Goal: Complete application form

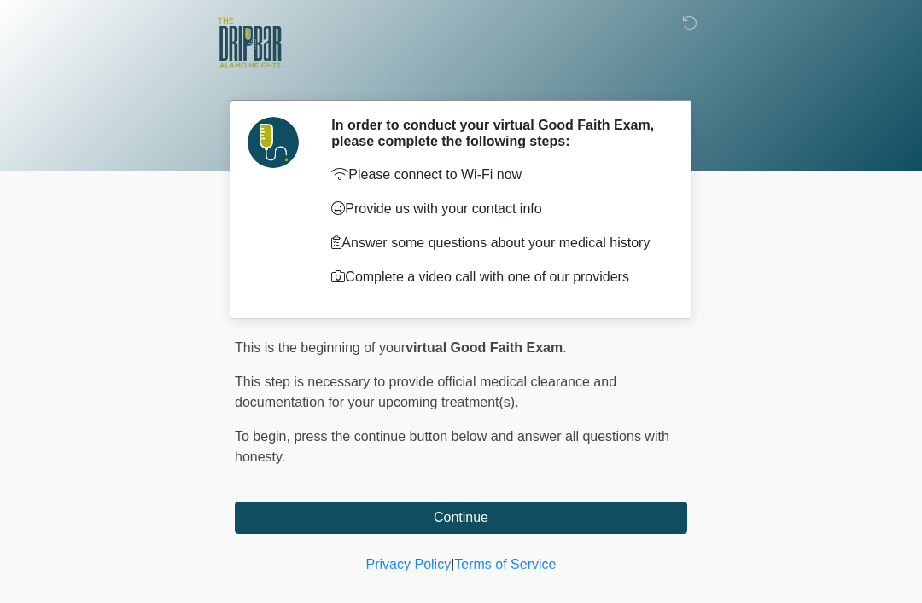
click at [613, 534] on button "Continue" at bounding box center [461, 518] width 452 height 32
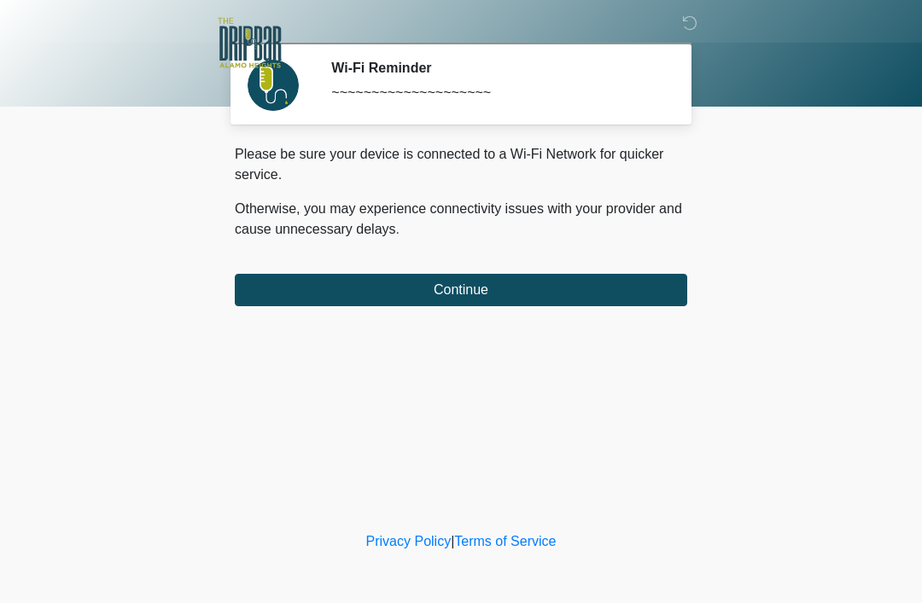
click at [622, 294] on button "Continue" at bounding box center [461, 290] width 452 height 32
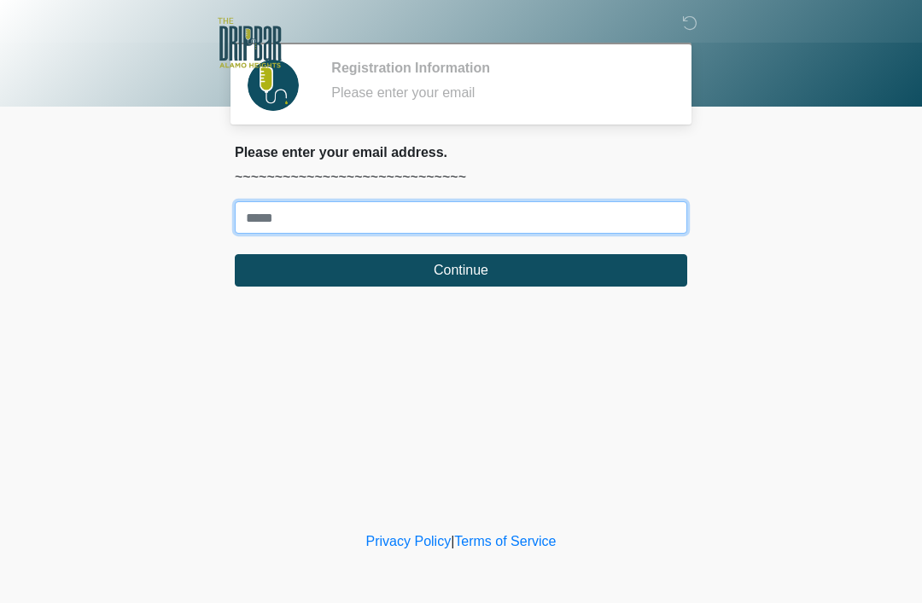
click at [464, 212] on input "Where should we email your treatment plan?" at bounding box center [461, 217] width 452 height 32
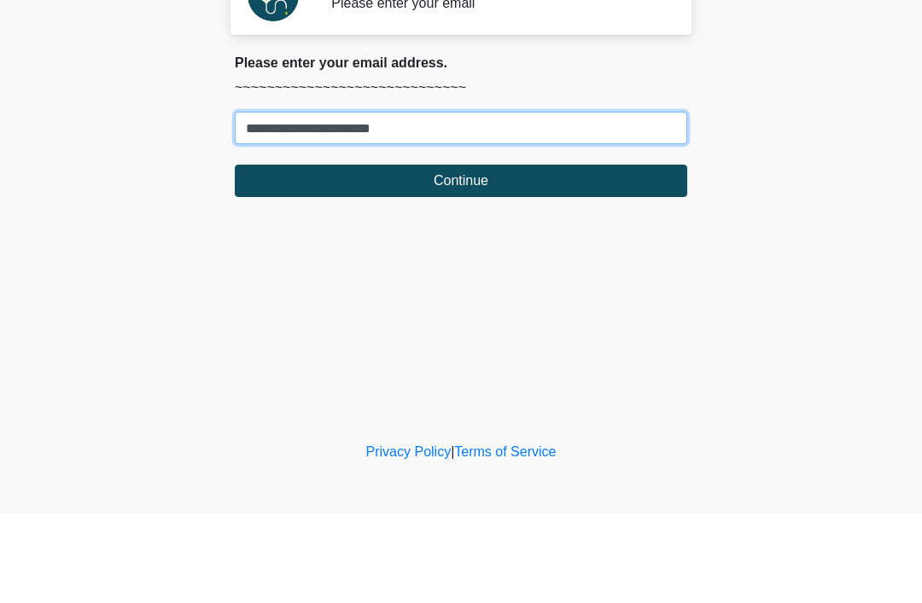
type input "**********"
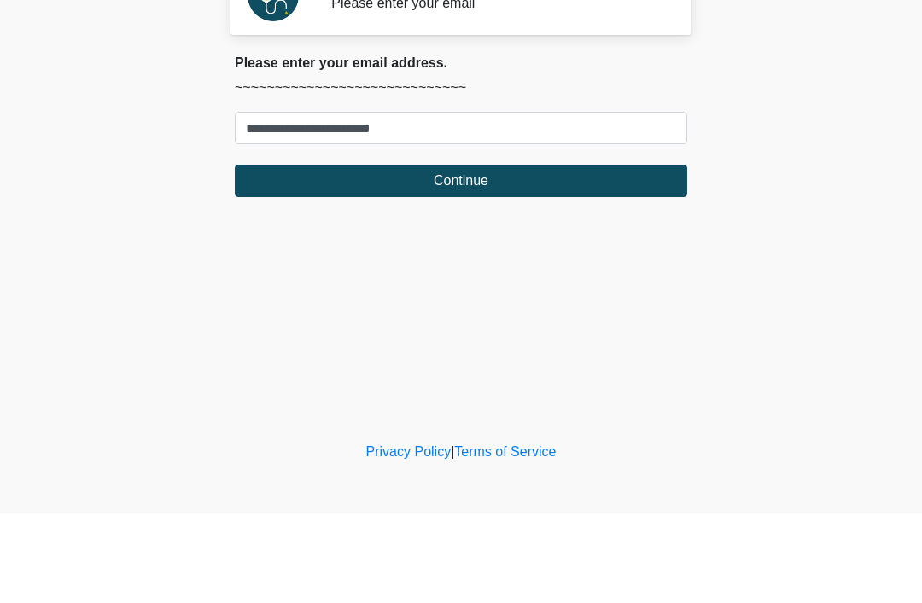
click at [276, 254] on button "Continue" at bounding box center [461, 270] width 452 height 32
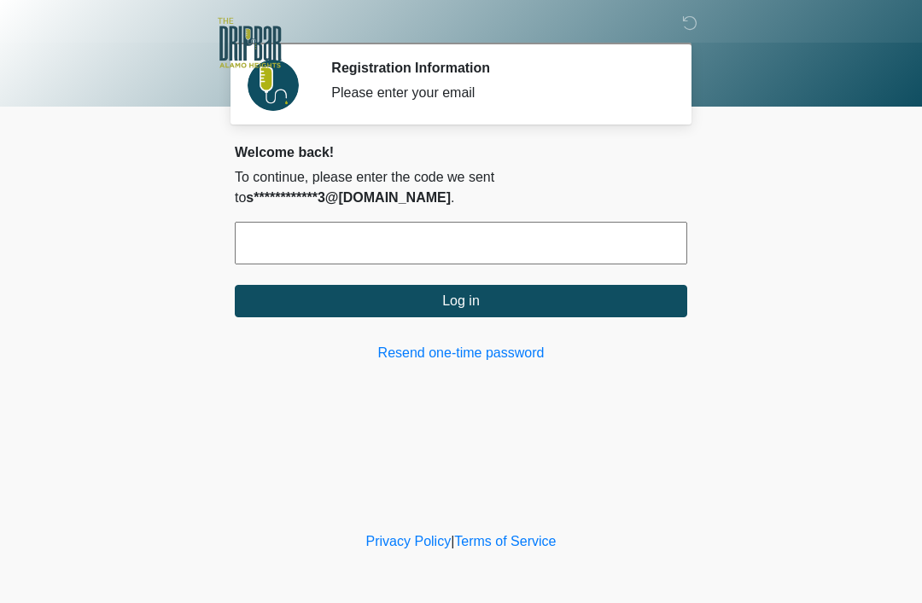
click at [572, 246] on input "text" at bounding box center [461, 243] width 452 height 43
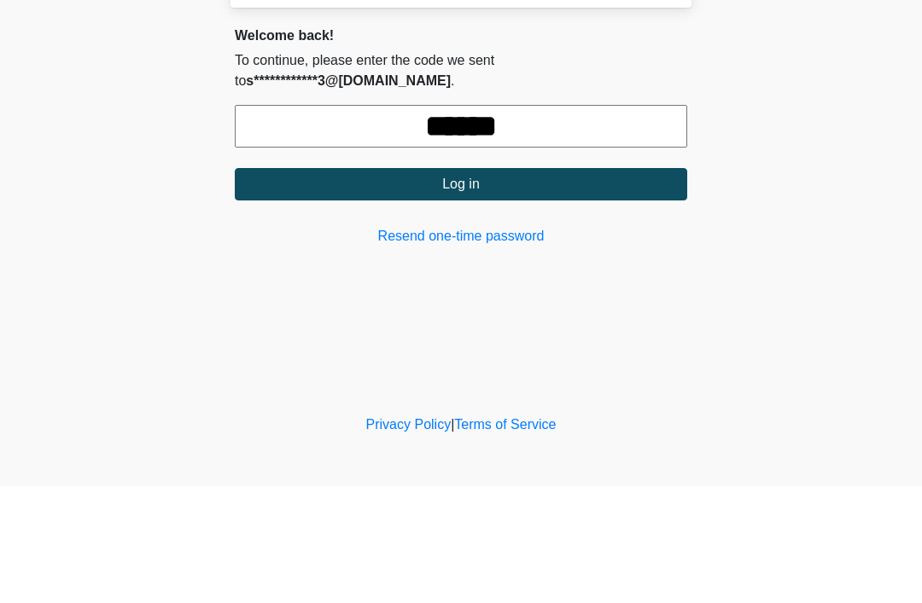
click at [582, 285] on button "Log in" at bounding box center [461, 301] width 452 height 32
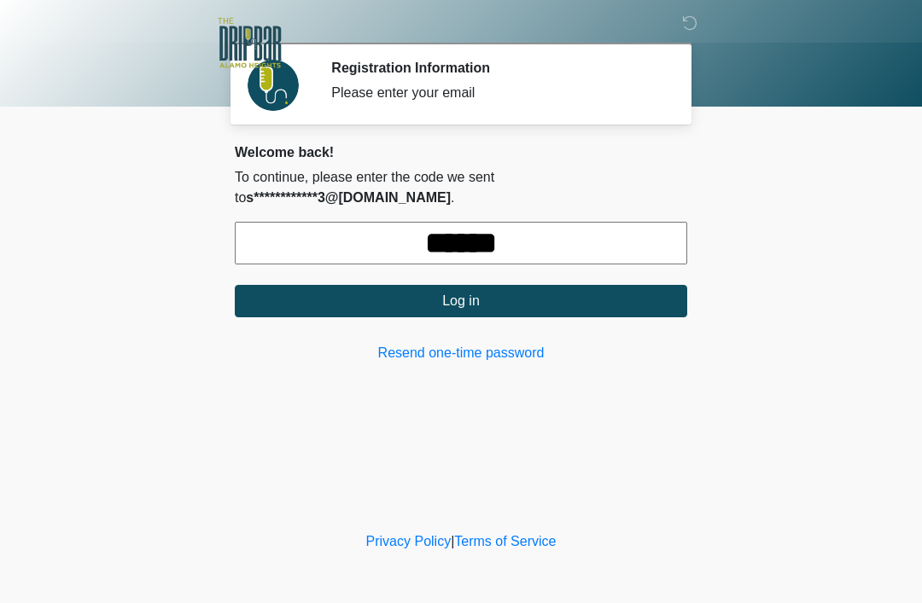
click at [575, 242] on input "******" at bounding box center [461, 243] width 452 height 43
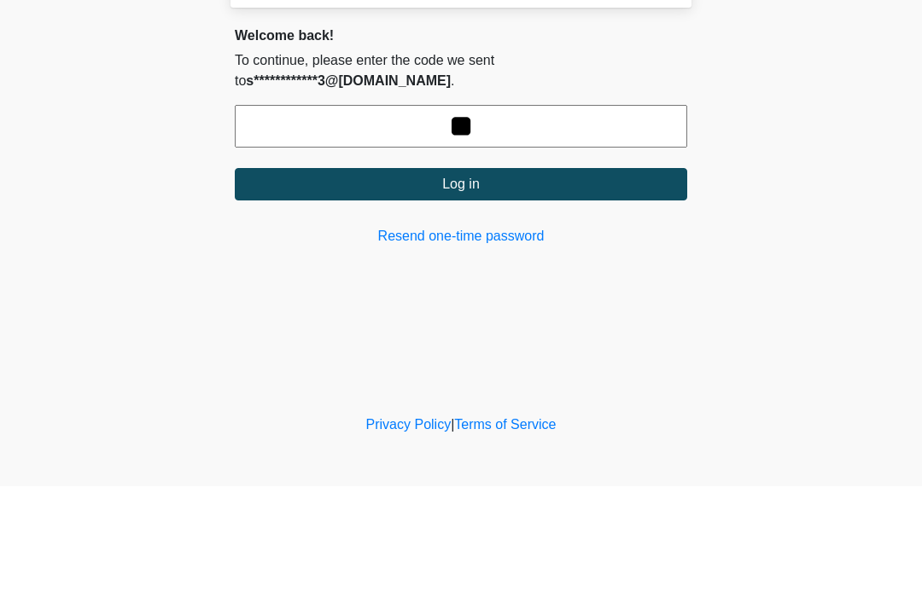
type input "*"
type input "******"
click at [606, 285] on button "Log in" at bounding box center [461, 301] width 452 height 32
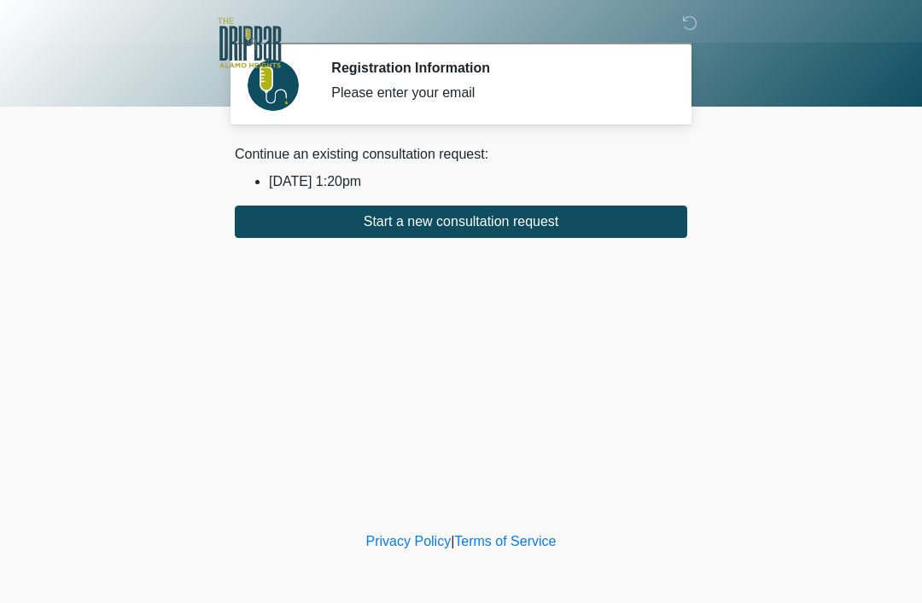
click at [334, 183] on li "2025/09/17 1:20pm" at bounding box center [478, 182] width 418 height 20
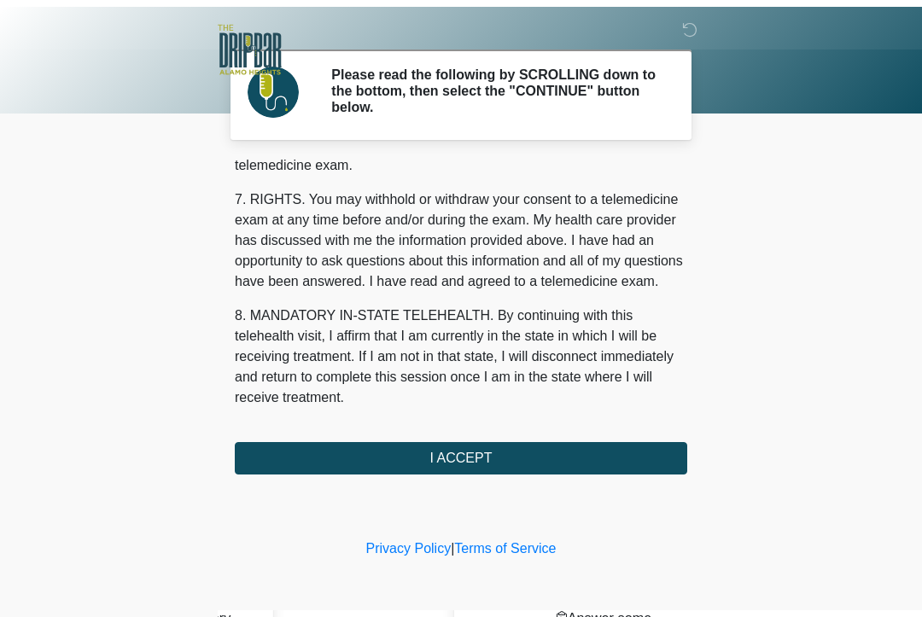
scroll to position [748, 0]
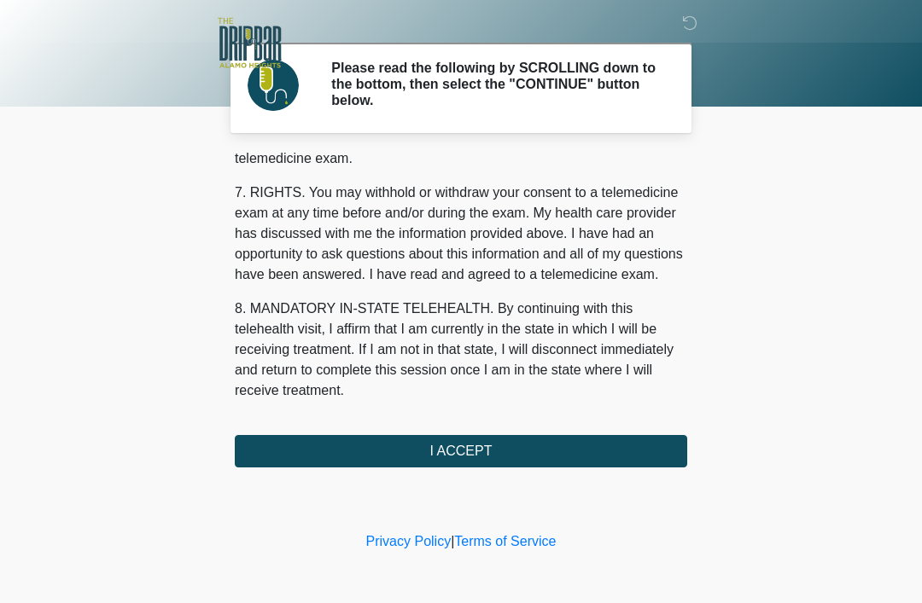
click at [484, 457] on button "I ACCEPT" at bounding box center [461, 451] width 452 height 32
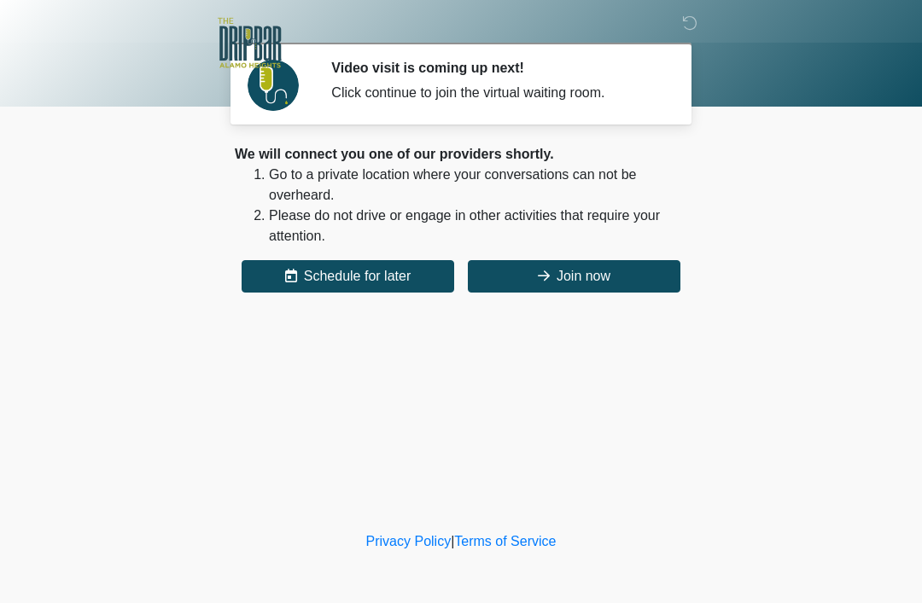
click at [629, 271] on button "Join now" at bounding box center [574, 276] width 212 height 32
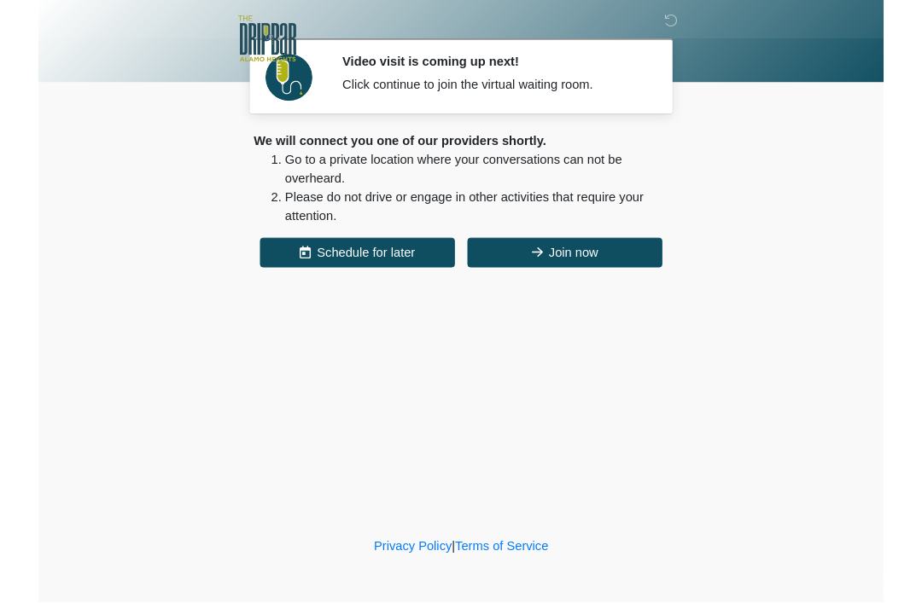
scroll to position [0, 0]
